Goal: Task Accomplishment & Management: Manage account settings

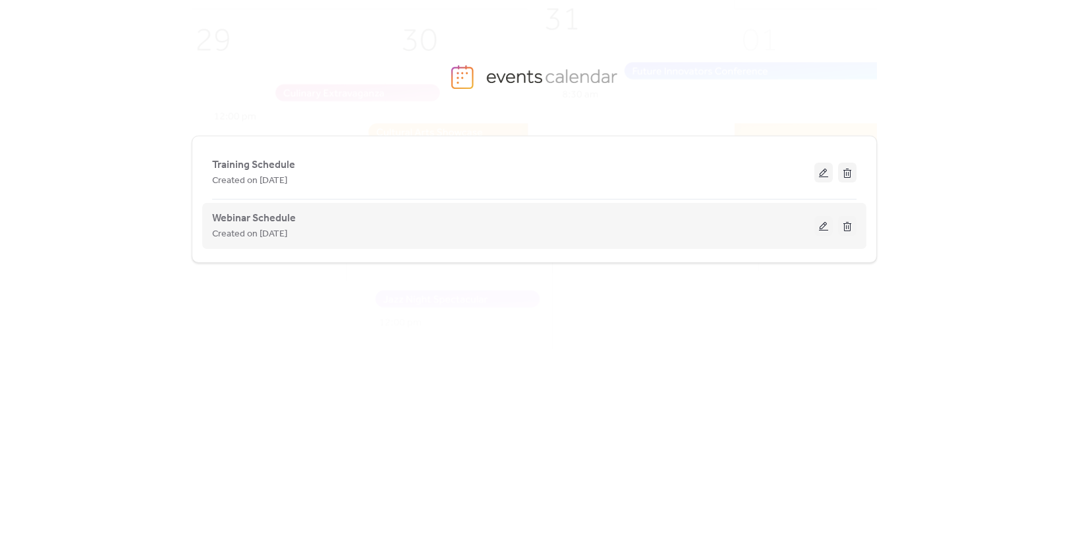
click at [821, 230] on button at bounding box center [824, 226] width 18 height 20
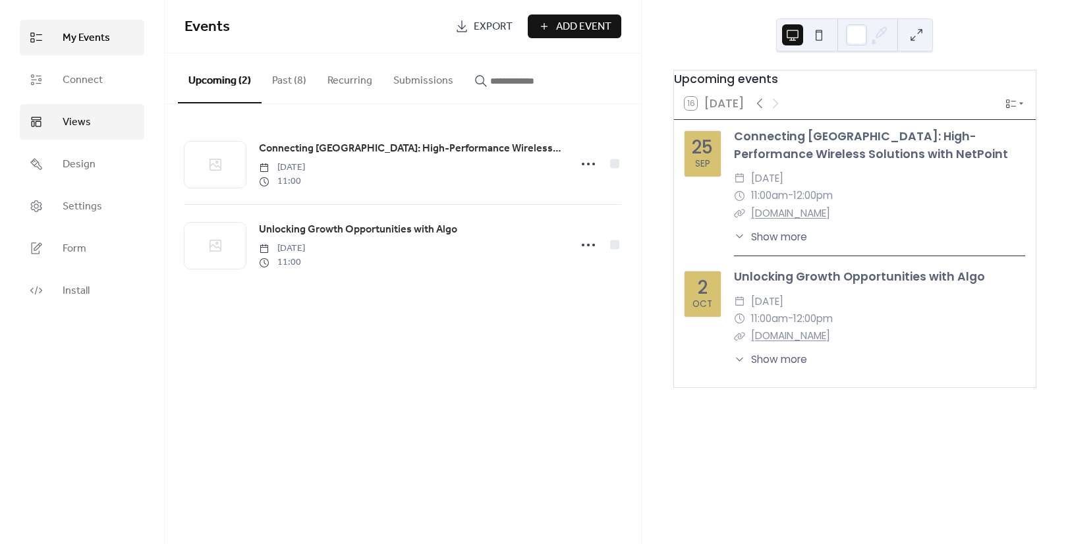
click at [97, 121] on link "Views" at bounding box center [82, 122] width 125 height 36
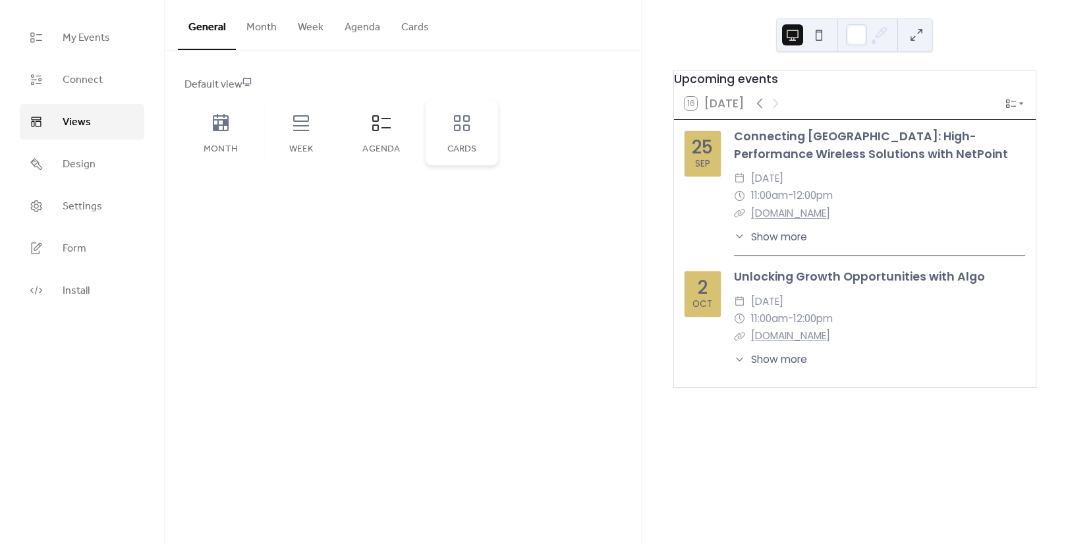
click at [447, 148] on div "Cards" at bounding box center [462, 149] width 46 height 11
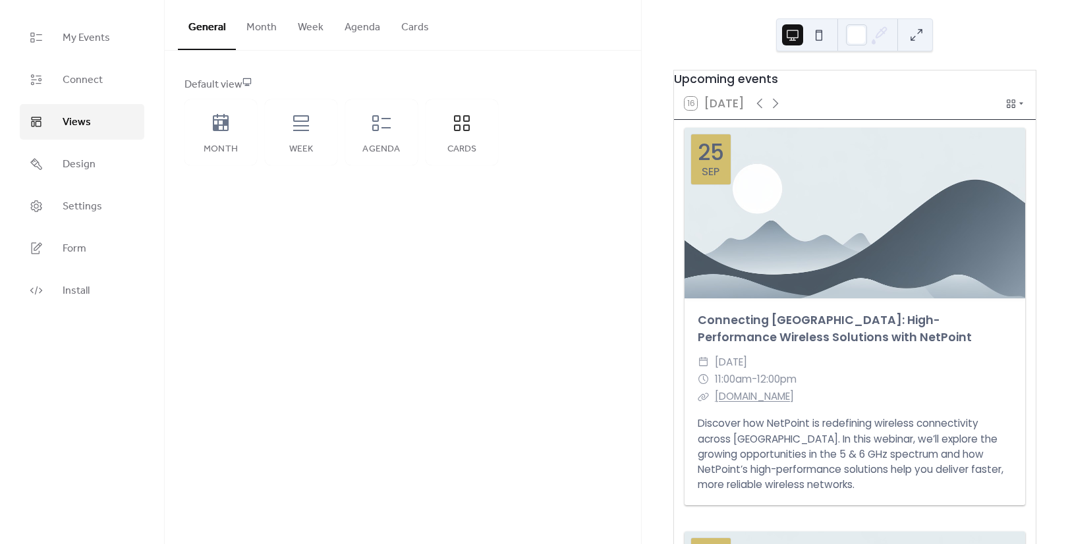
click at [418, 32] on button "Cards" at bounding box center [415, 24] width 49 height 49
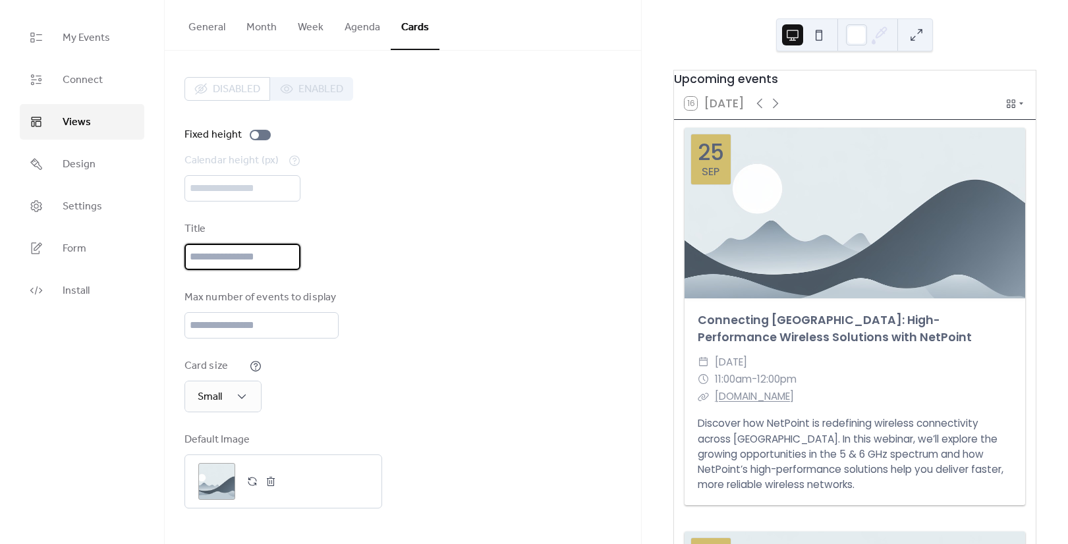
click at [231, 260] on input "text" at bounding box center [243, 257] width 116 height 26
type input "**********"
click at [509, 272] on div "**********" at bounding box center [403, 293] width 437 height 432
click at [208, 24] on button "General" at bounding box center [207, 24] width 58 height 49
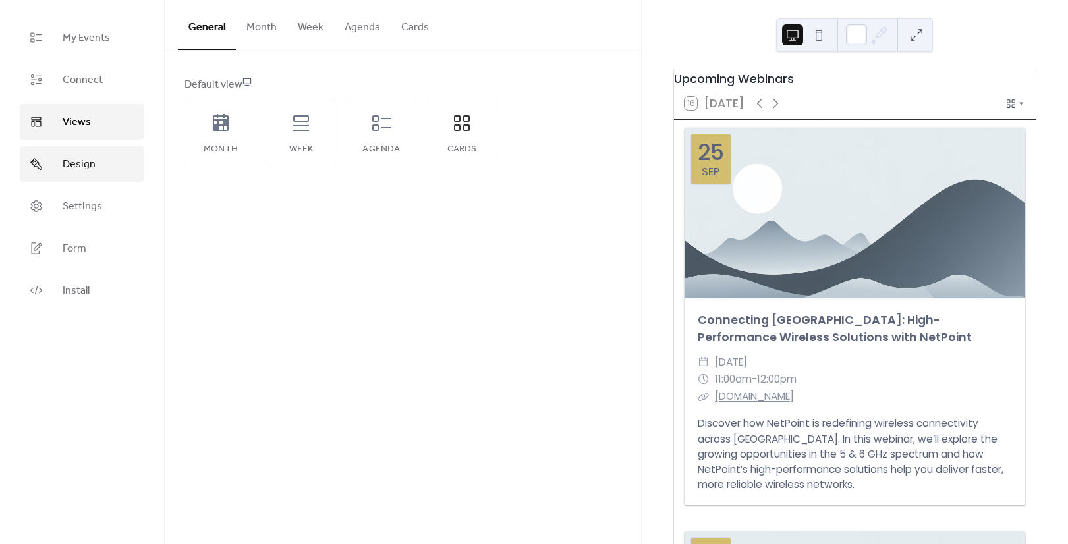
click at [99, 173] on link "Design" at bounding box center [82, 164] width 125 height 36
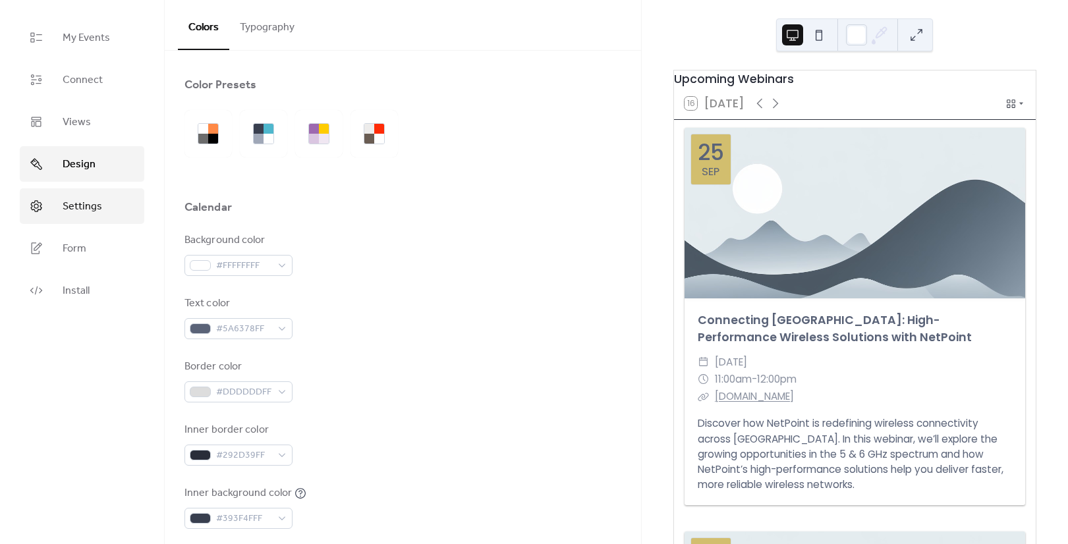
click at [96, 204] on span "Settings" at bounding box center [83, 207] width 40 height 16
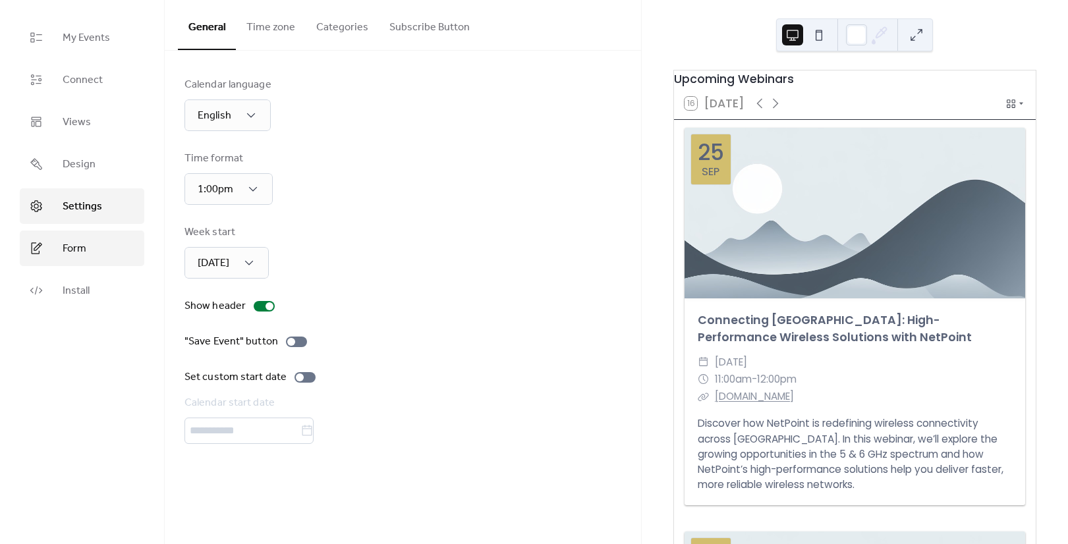
click at [96, 252] on link "Form" at bounding box center [82, 249] width 125 height 36
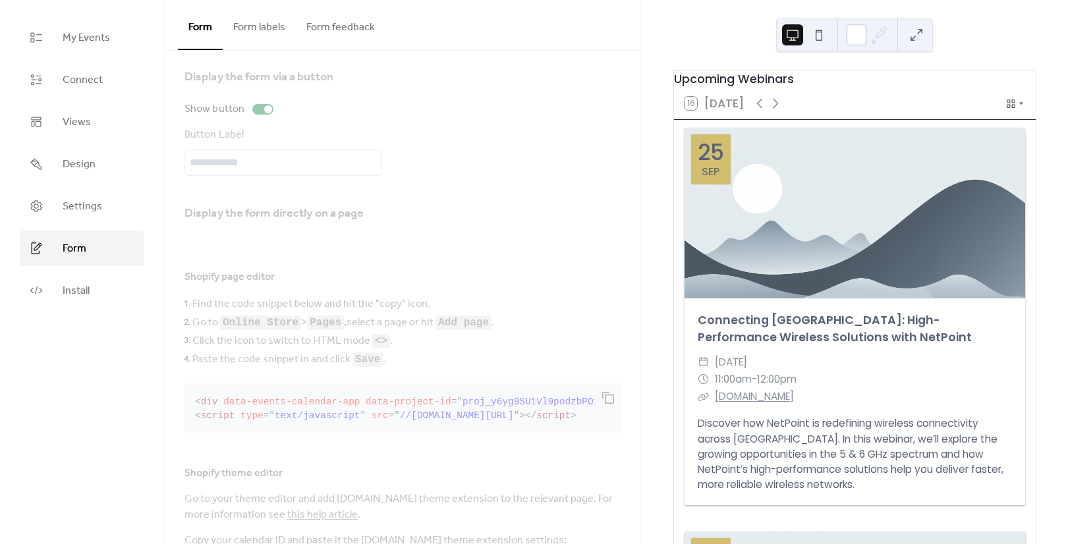
scroll to position [62, 0]
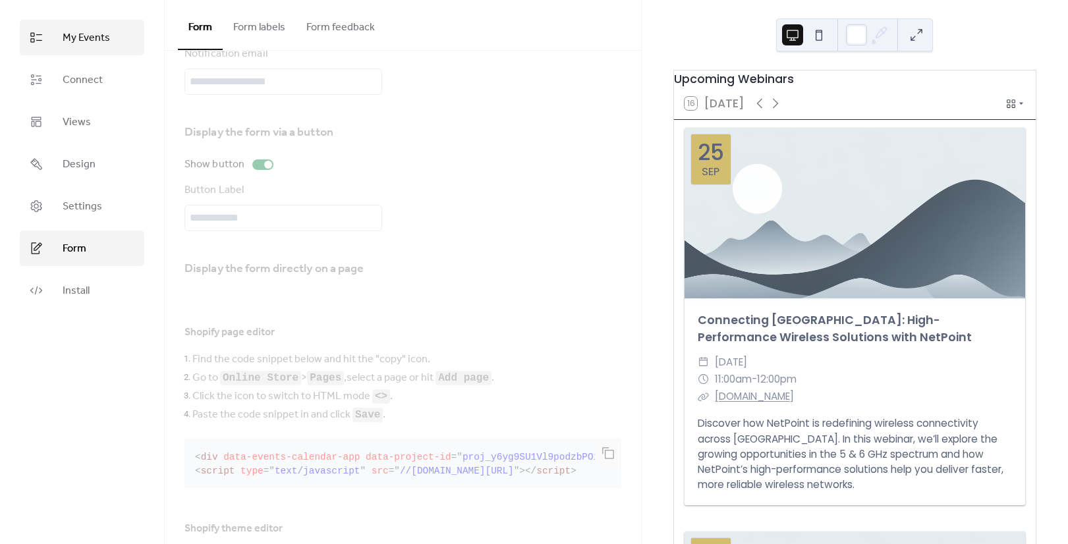
click at [100, 36] on span "My Events" at bounding box center [86, 38] width 47 height 16
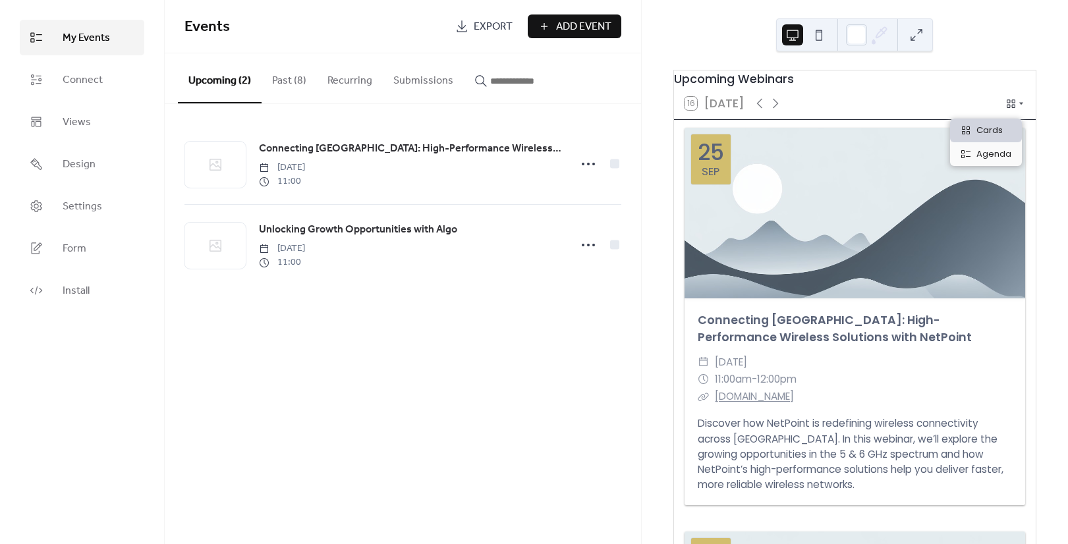
click at [1018, 107] on icon at bounding box center [1022, 104] width 8 height 8
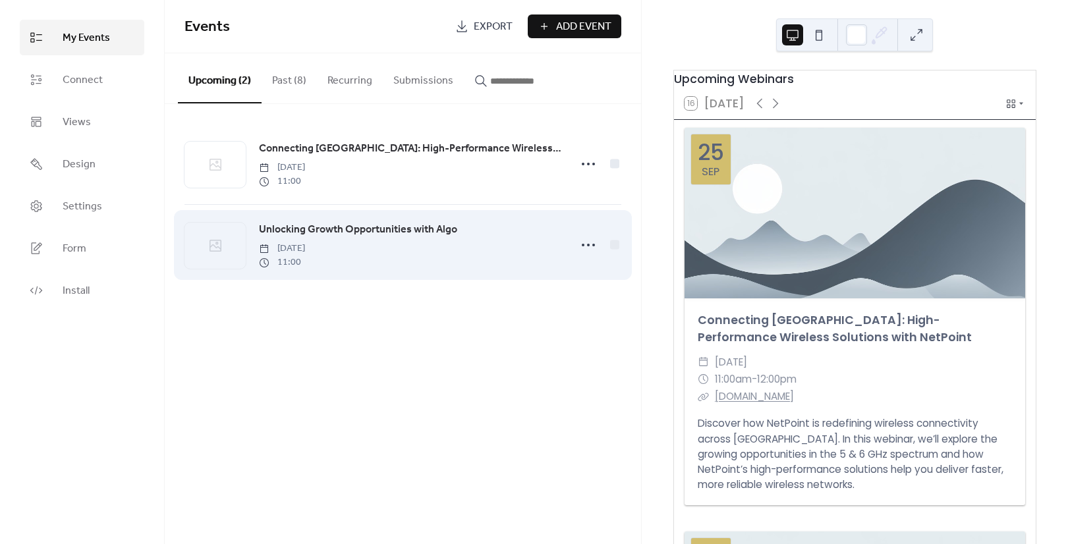
click at [228, 258] on div at bounding box center [215, 246] width 61 height 46
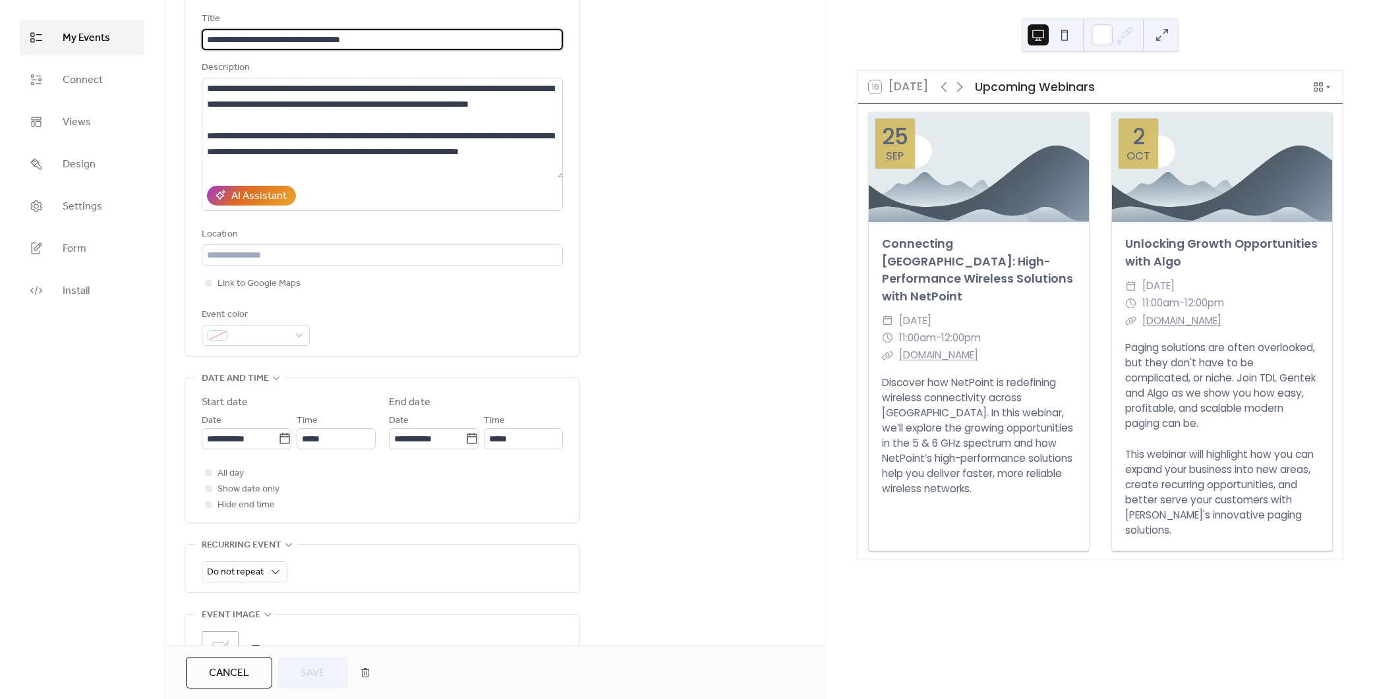
scroll to position [49, 0]
